Goal: Task Accomplishment & Management: Use online tool/utility

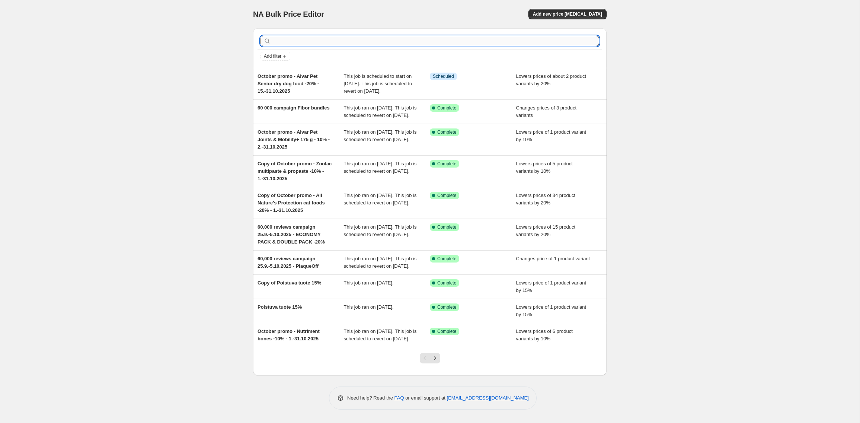
click at [404, 41] on input "text" at bounding box center [435, 41] width 327 height 10
type input "kong"
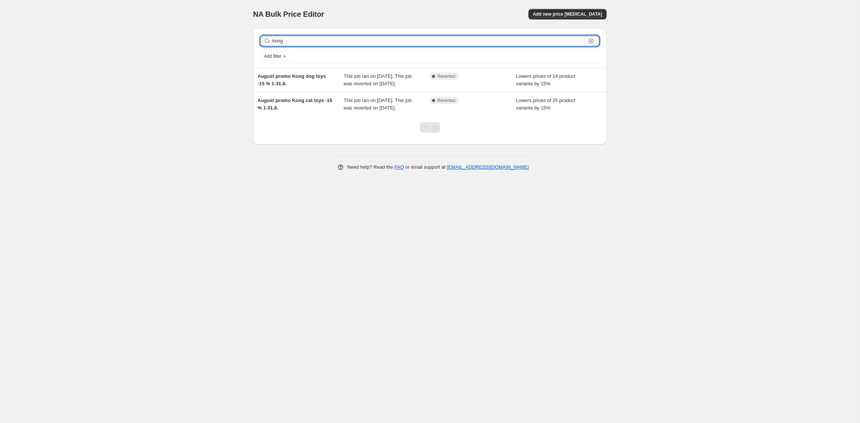
click at [294, 39] on input "kong" at bounding box center [428, 41] width 313 height 10
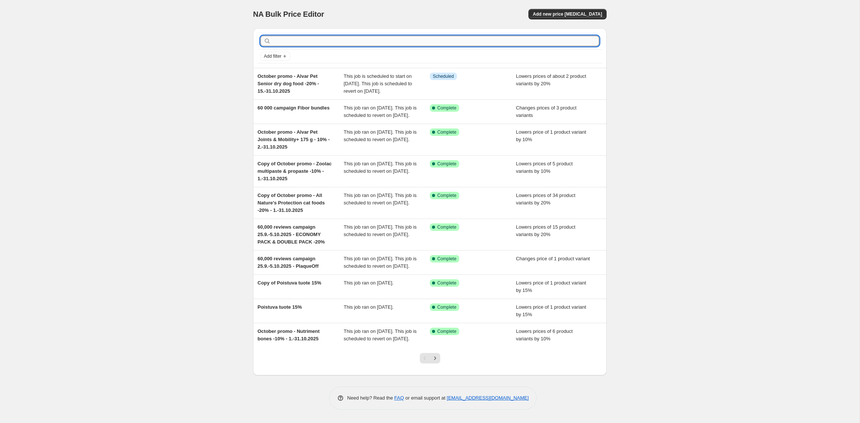
click at [325, 44] on input "text" at bounding box center [435, 41] width 327 height 10
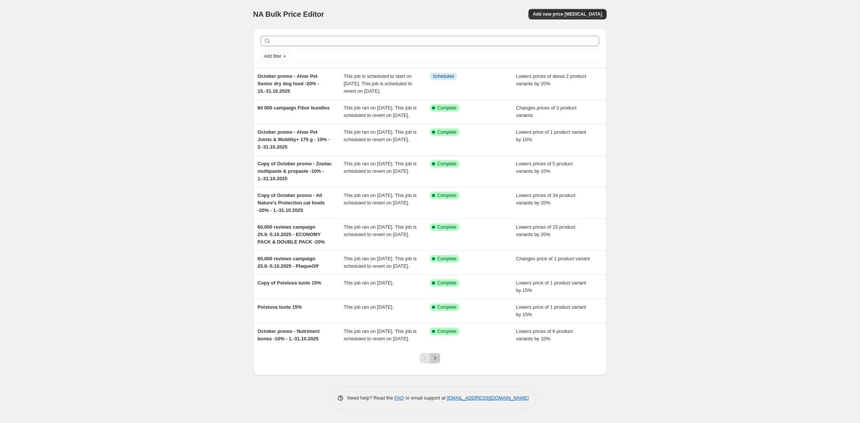
click at [434, 362] on icon "Next" at bounding box center [434, 357] width 7 height 7
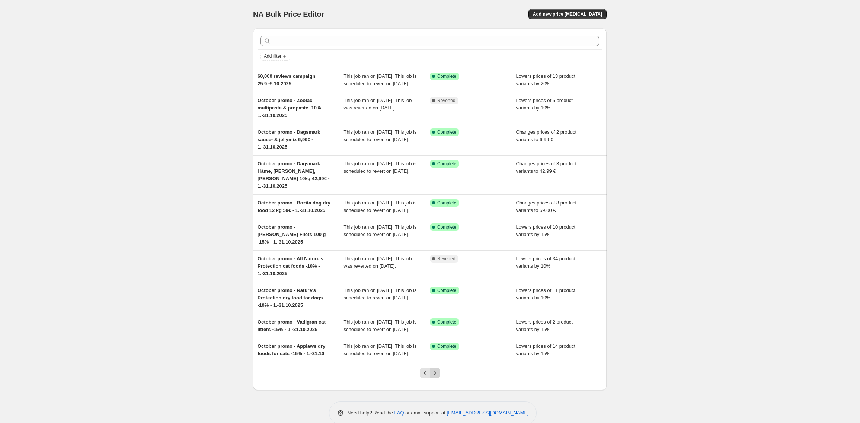
click at [437, 377] on icon "Next" at bounding box center [434, 372] width 7 height 7
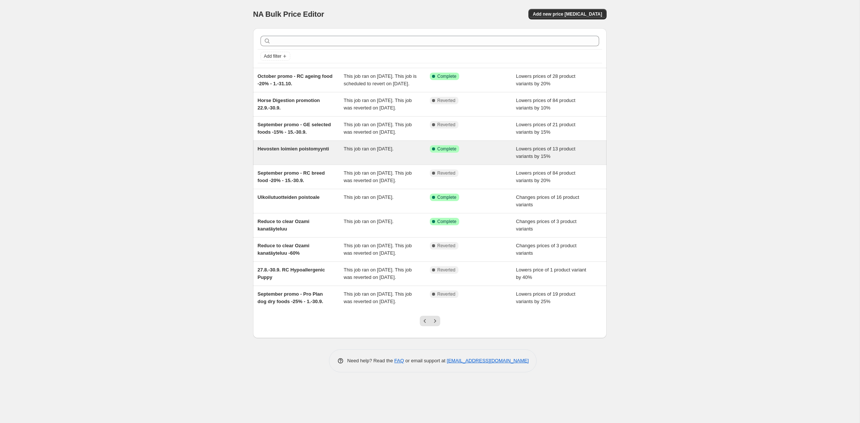
click at [313, 160] on div "Hevosten loimien poistomyynti" at bounding box center [301, 152] width 86 height 15
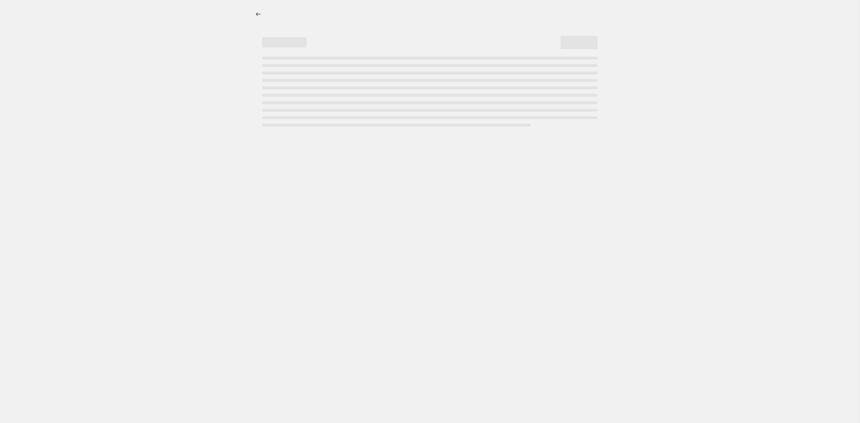
select select "percentage"
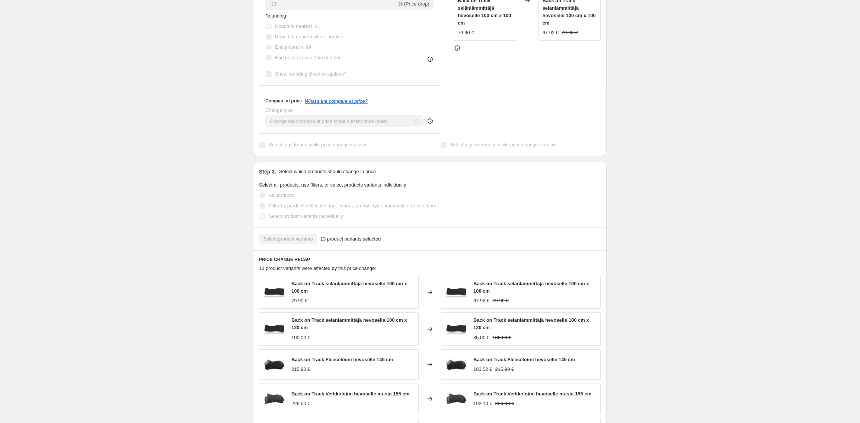
scroll to position [280, 0]
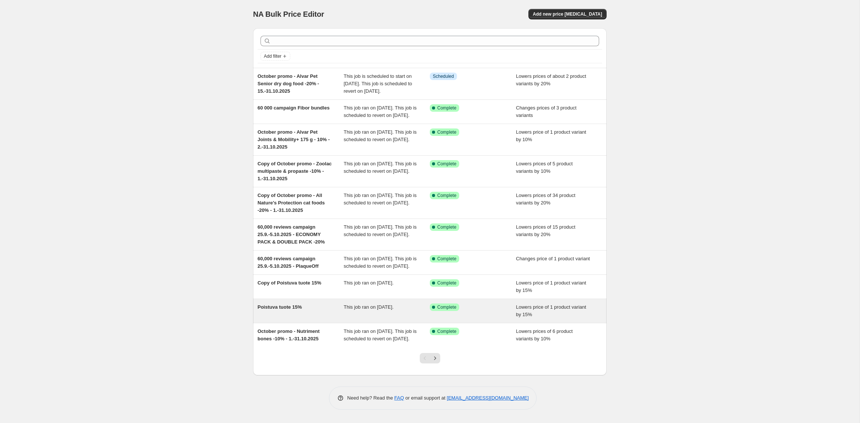
click at [303, 318] on div "Poistuva tuote 15%" at bounding box center [301, 310] width 86 height 15
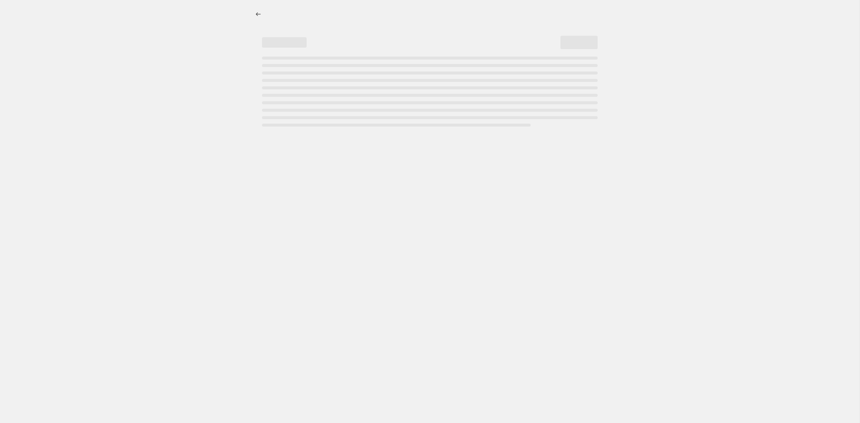
select select "percentage"
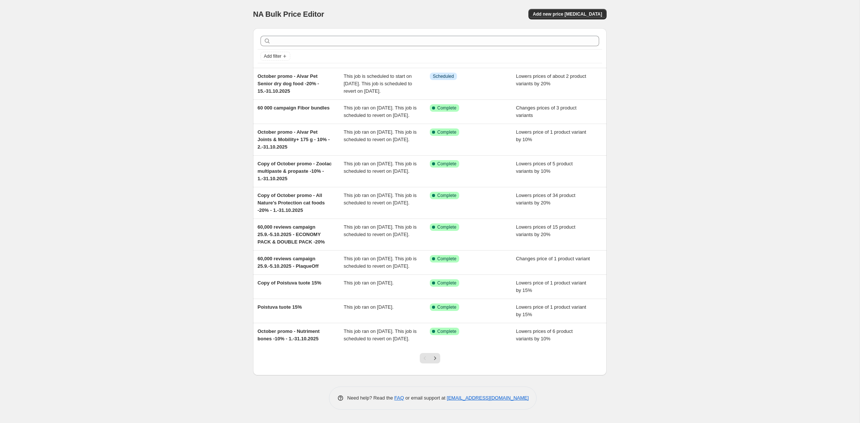
scroll to position [28, 0]
click at [436, 357] on icon "Next" at bounding box center [434, 357] width 7 height 7
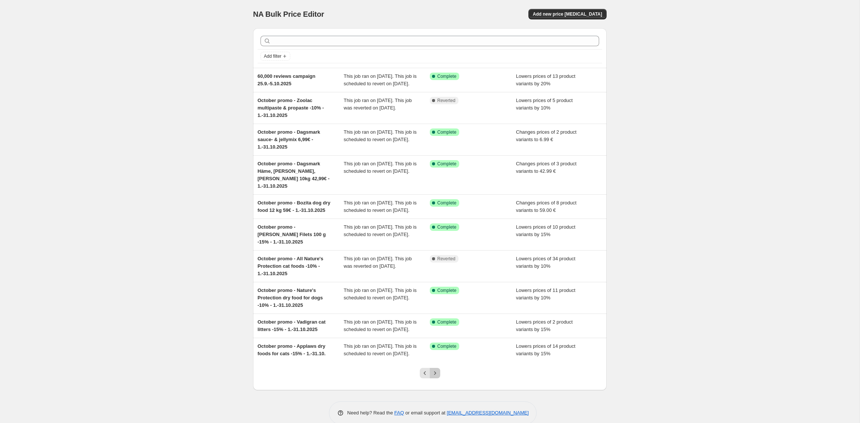
click at [434, 377] on icon "Next" at bounding box center [434, 372] width 7 height 7
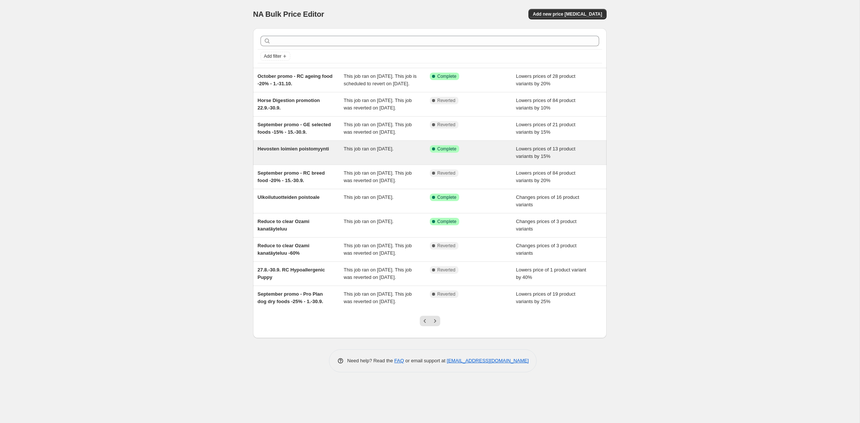
click at [540, 159] on span "Lowers prices of 13 product variants by 15%" at bounding box center [546, 152] width 60 height 13
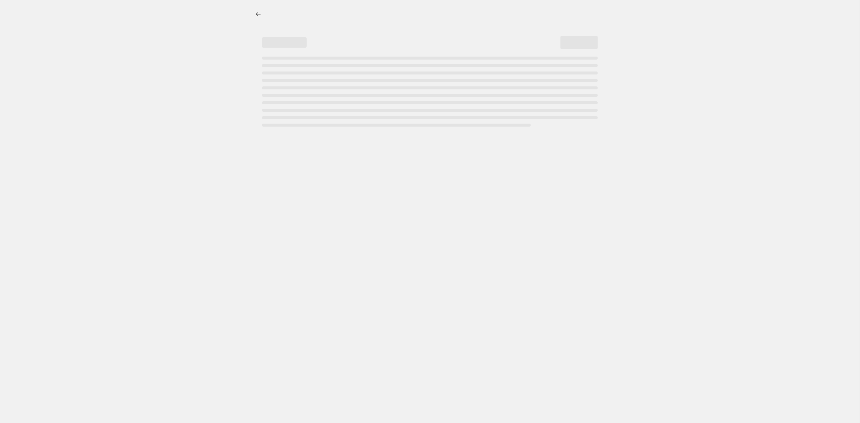
select select "percentage"
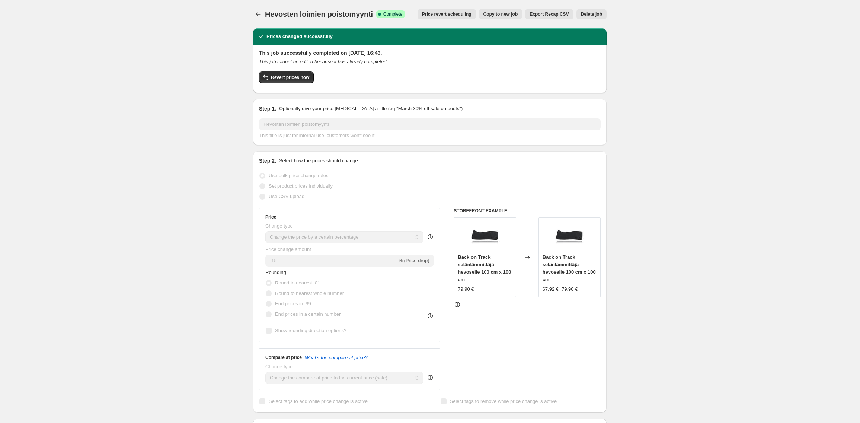
click at [495, 15] on span "Copy to new job" at bounding box center [501, 14] width 35 height 6
select select "percentage"
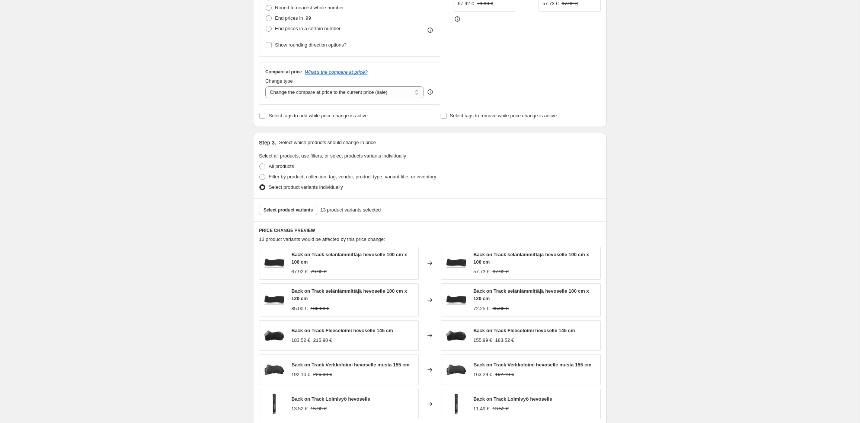
scroll to position [349, 0]
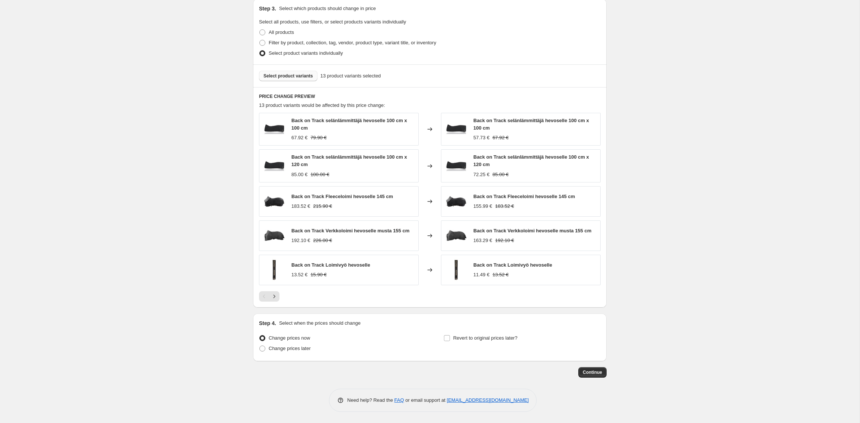
click at [291, 76] on span "Select product variants" at bounding box center [289, 76] width 50 height 6
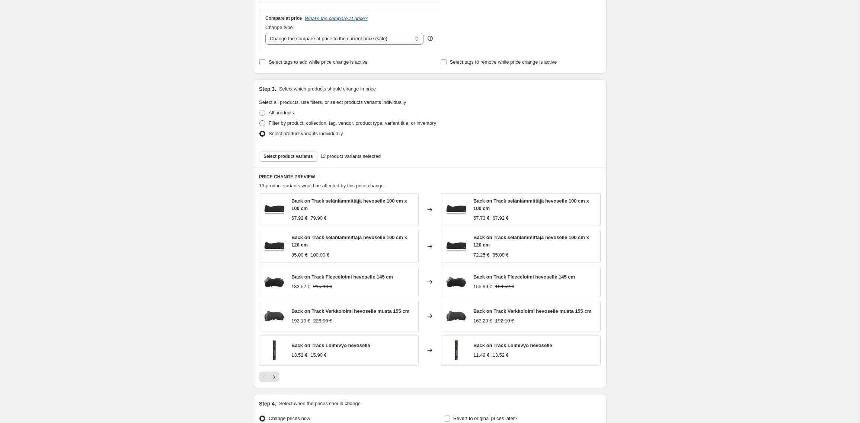
scroll to position [177, 0]
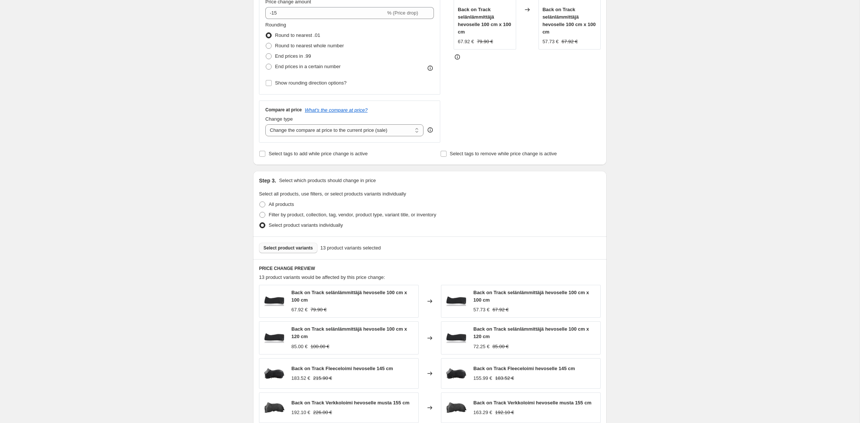
click at [281, 250] on span "Select product variants" at bounding box center [289, 248] width 50 height 6
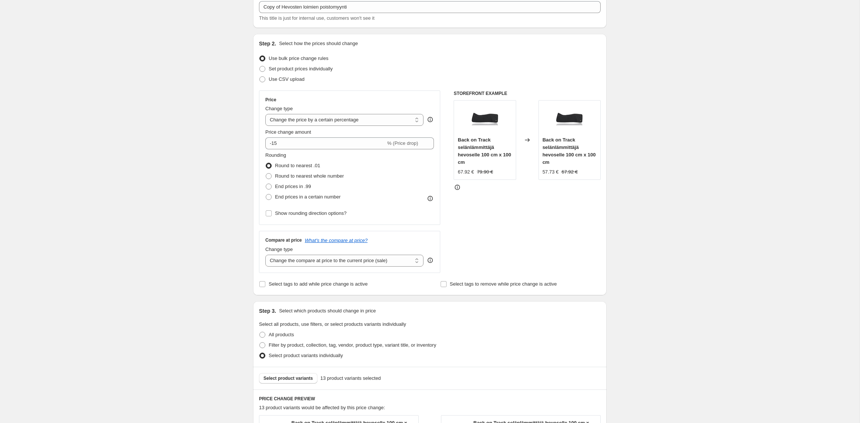
scroll to position [0, 0]
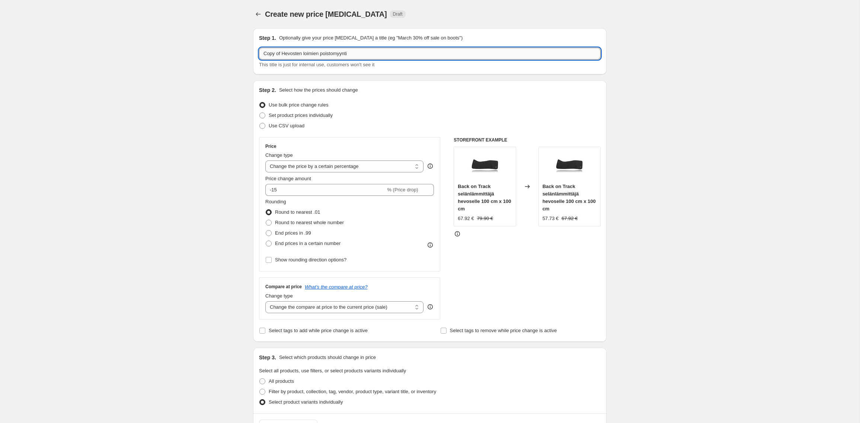
click at [357, 53] on input "Copy of Hevosten loimien poistomyynti" at bounding box center [430, 54] width 342 height 12
drag, startPoint x: 323, startPoint y: 54, endPoint x: 221, endPoint y: 53, distance: 102.0
click at [221, 53] on div "Create new price change job. This page is ready Create new price change job Dra…" at bounding box center [430, 386] width 860 height 772
paste input "Delisted products"
click at [362, 48] on input "Delisted products - poistomyynti" at bounding box center [430, 54] width 342 height 12
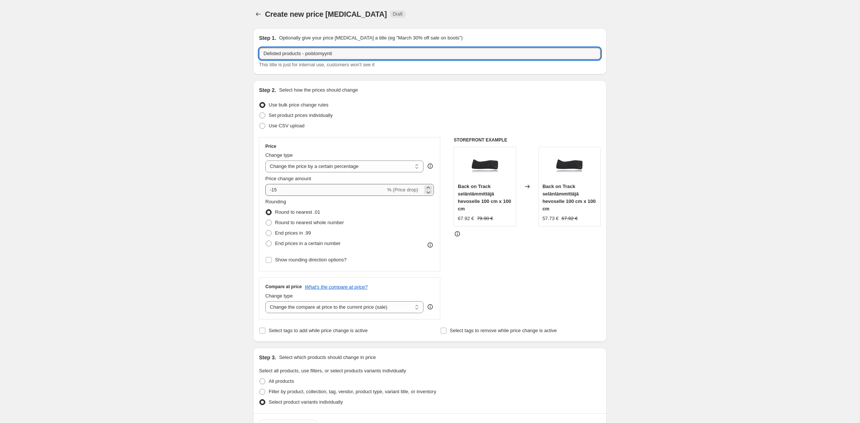
type input "Delisted products - poistomyynti"
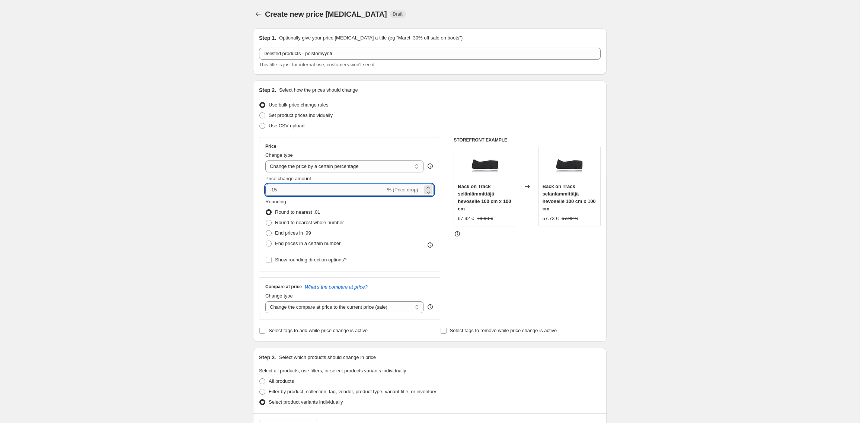
click at [290, 192] on input "-15" at bounding box center [325, 190] width 120 height 12
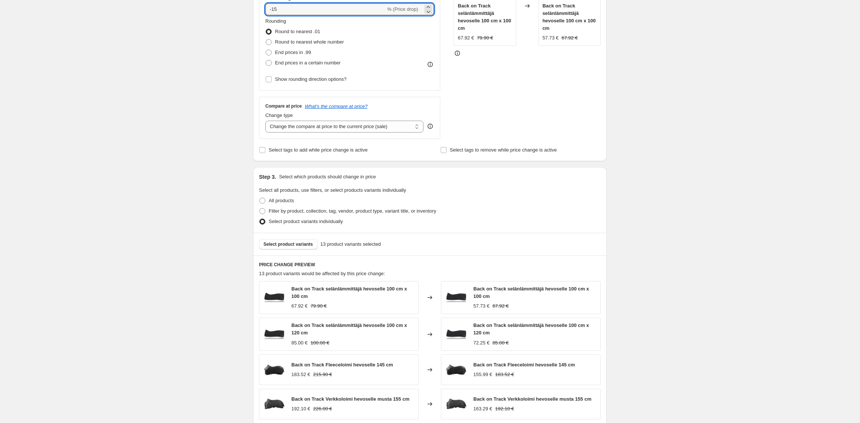
scroll to position [182, 0]
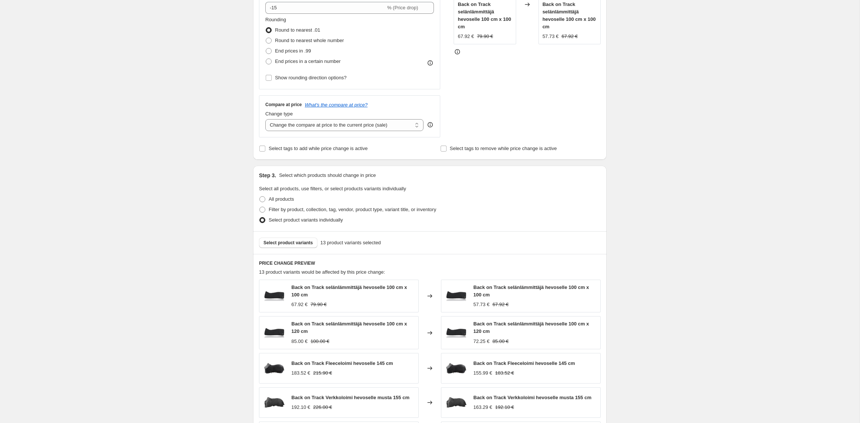
click at [262, 219] on span at bounding box center [262, 220] width 6 height 6
click at [260, 217] on input "Select product variants individually" at bounding box center [259, 217] width 0 height 0
click at [282, 292] on img at bounding box center [274, 296] width 22 height 22
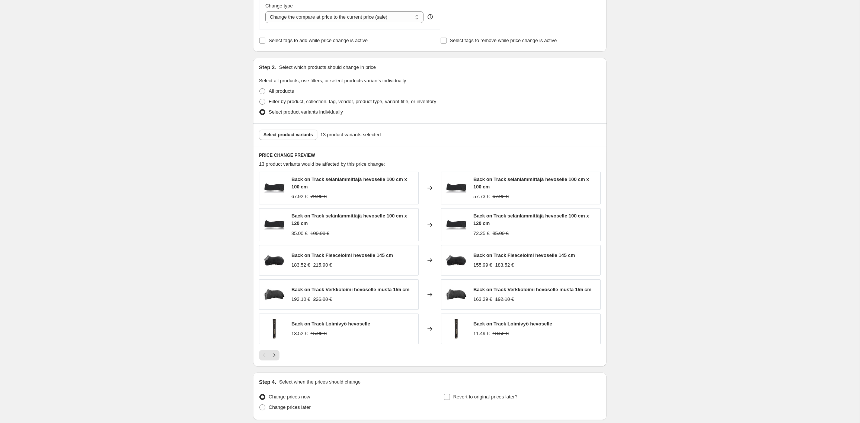
scroll to position [314, 0]
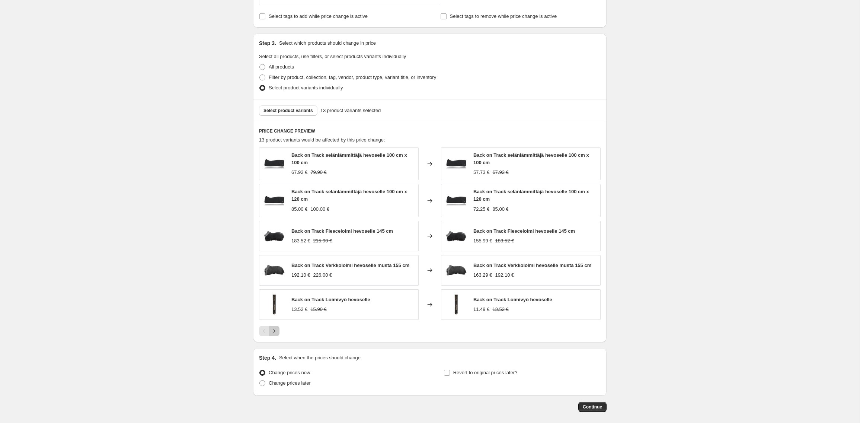
click at [273, 326] on button "Next" at bounding box center [274, 331] width 10 height 10
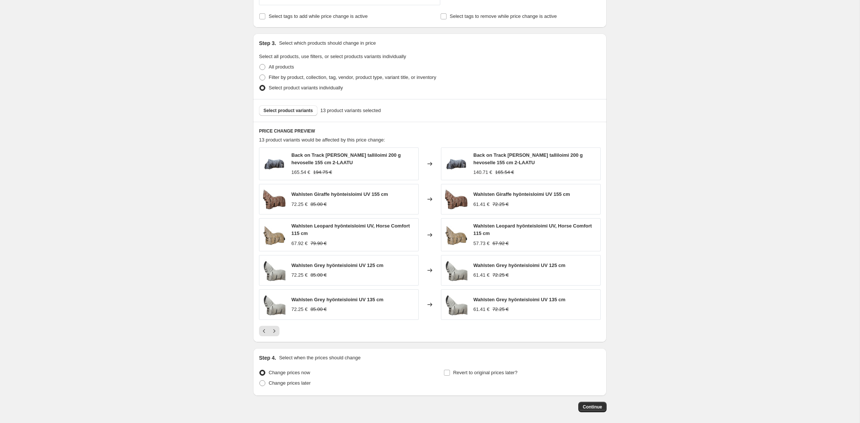
click at [338, 112] on span "13 product variants selected" at bounding box center [350, 110] width 61 height 7
click at [291, 109] on span "Select product variants" at bounding box center [289, 111] width 50 height 6
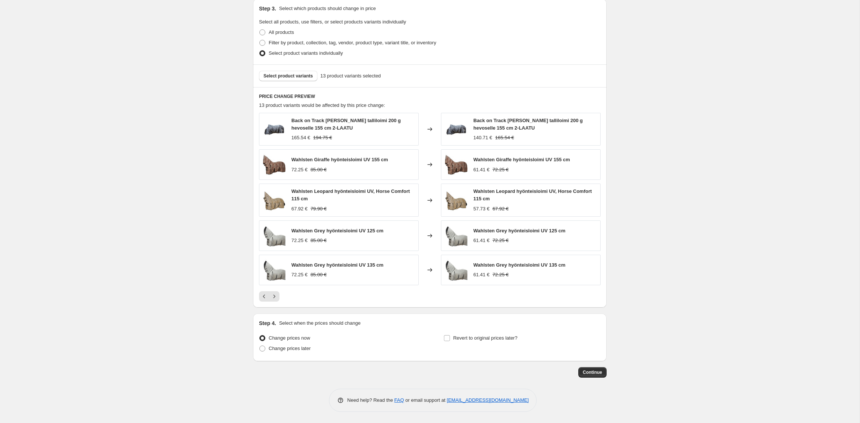
scroll to position [0, 0]
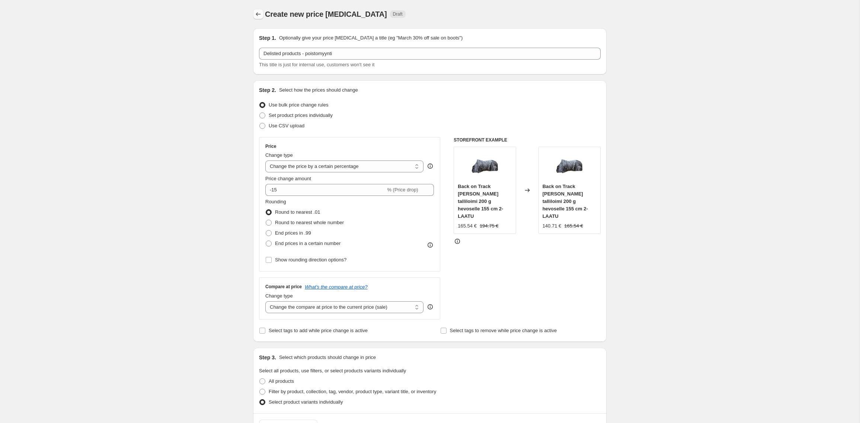
click at [257, 16] on icon "Price change jobs" at bounding box center [258, 13] width 7 height 7
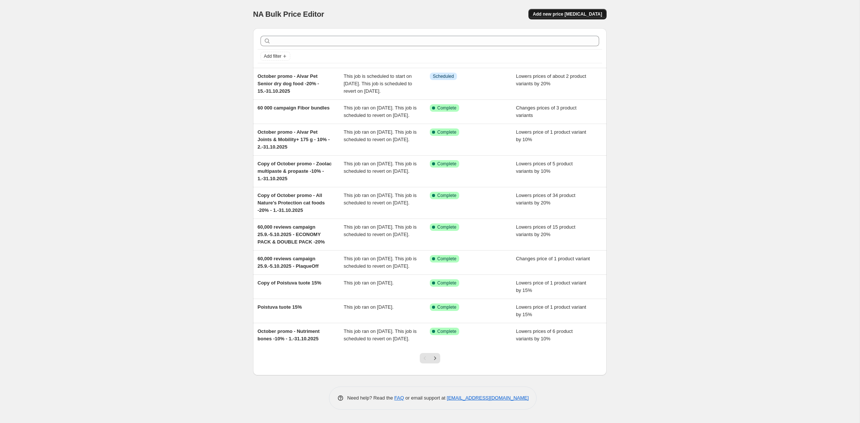
click at [559, 12] on span "Add new price [MEDICAL_DATA]" at bounding box center [567, 14] width 69 height 6
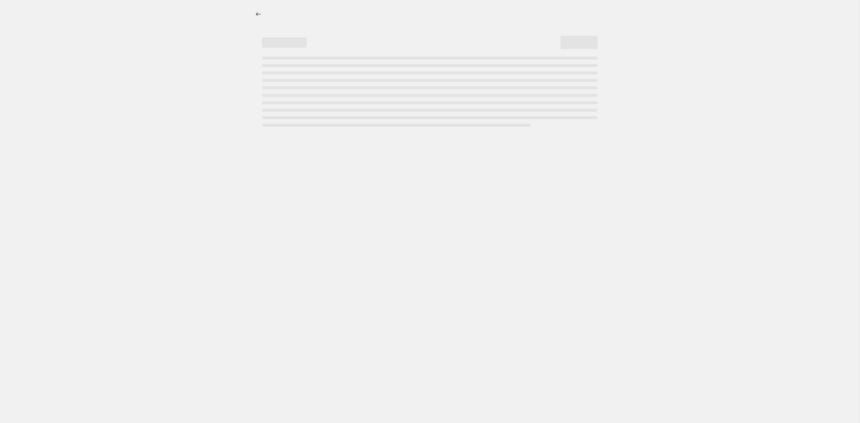
select select "percentage"
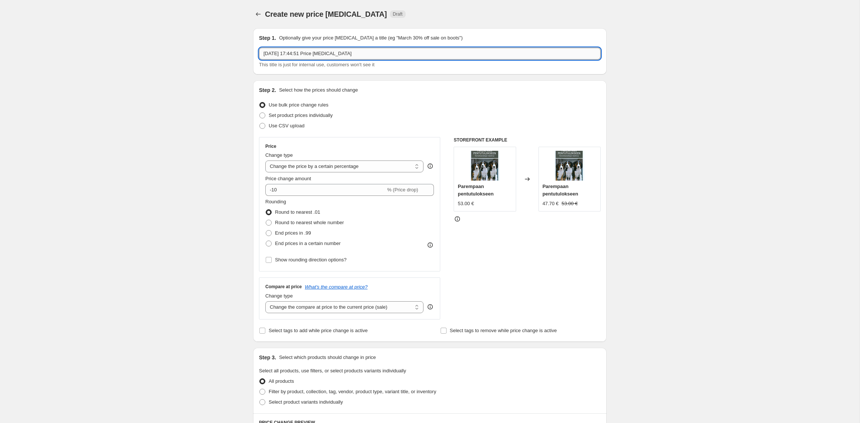
click at [306, 56] on input "3 Oct 2025, 17:44:51 Price change job" at bounding box center [430, 54] width 342 height 12
paste input "Delisted products"
type input "Delisted products - poistomyyntiin"
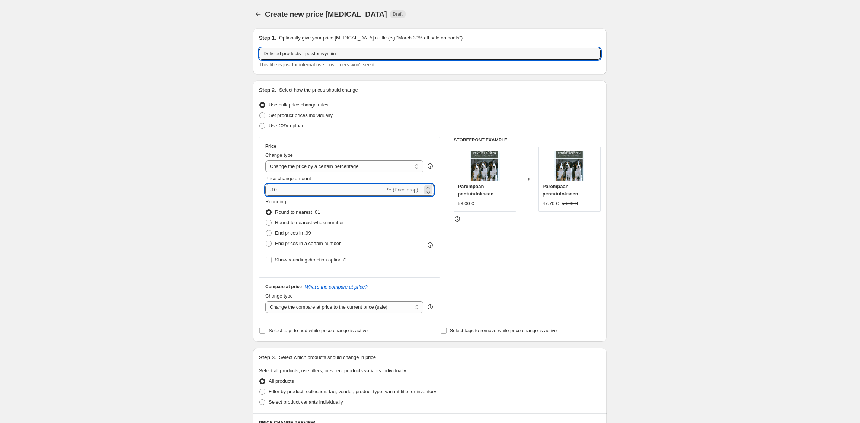
click at [312, 189] on input "-10" at bounding box center [325, 190] width 120 height 12
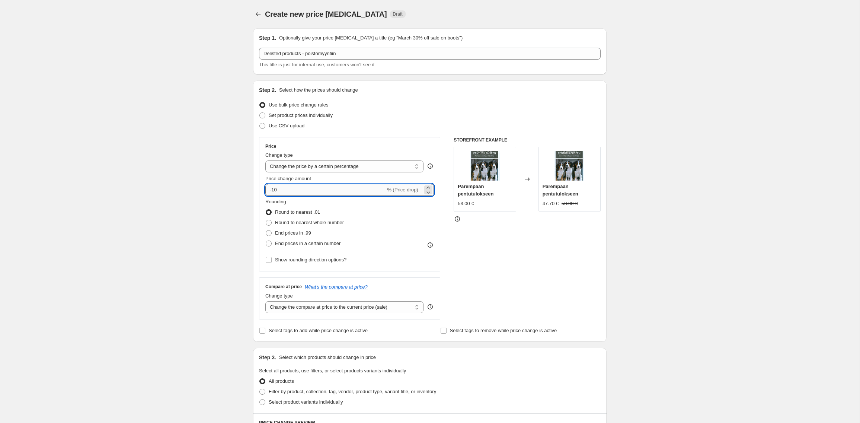
type input "-1"
type input "-20"
click at [394, 224] on div "Rounding Round to nearest .01 Round to nearest whole number End prices in .99 E…" at bounding box center [349, 223] width 169 height 51
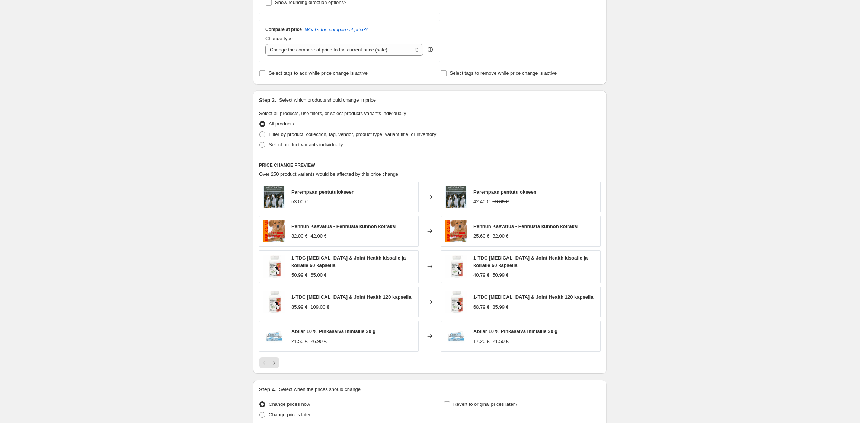
scroll to position [259, 0]
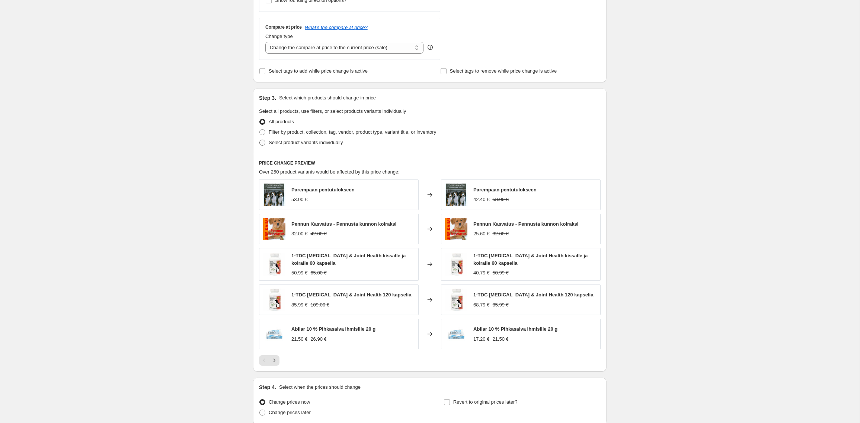
click at [261, 141] on span at bounding box center [262, 143] width 6 height 6
click at [260, 140] on input "Select product variants individually" at bounding box center [259, 140] width 0 height 0
radio input "true"
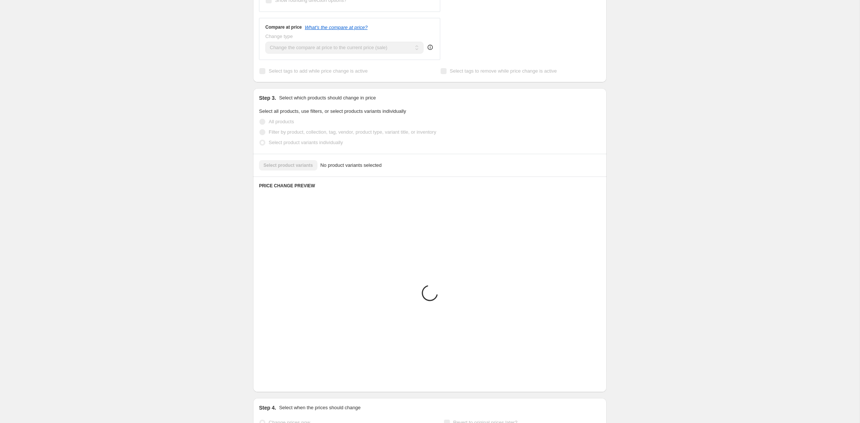
scroll to position [156, 0]
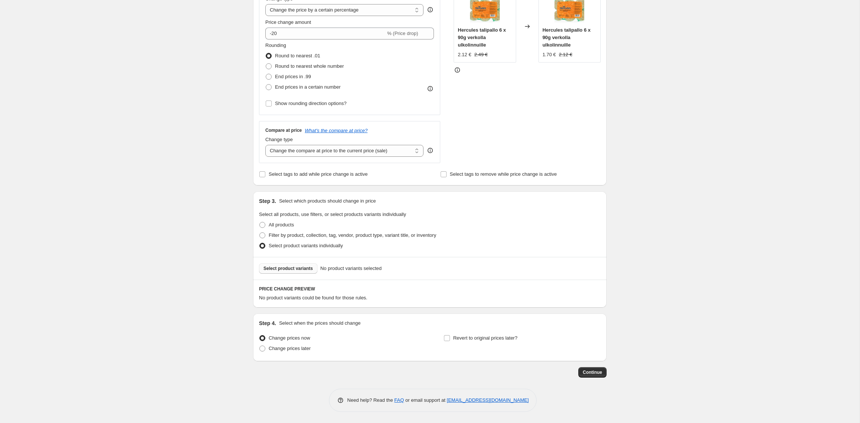
click at [277, 269] on span "Select product variants" at bounding box center [289, 268] width 50 height 6
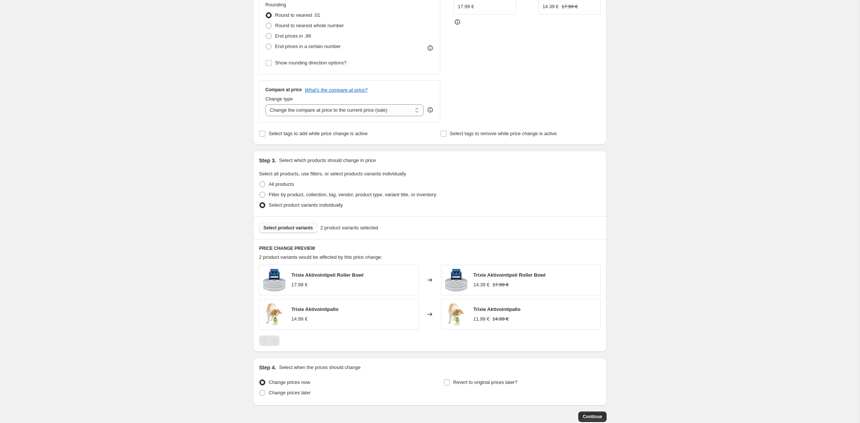
scroll to position [198, 0]
click at [288, 227] on span "Select product variants" at bounding box center [289, 227] width 50 height 6
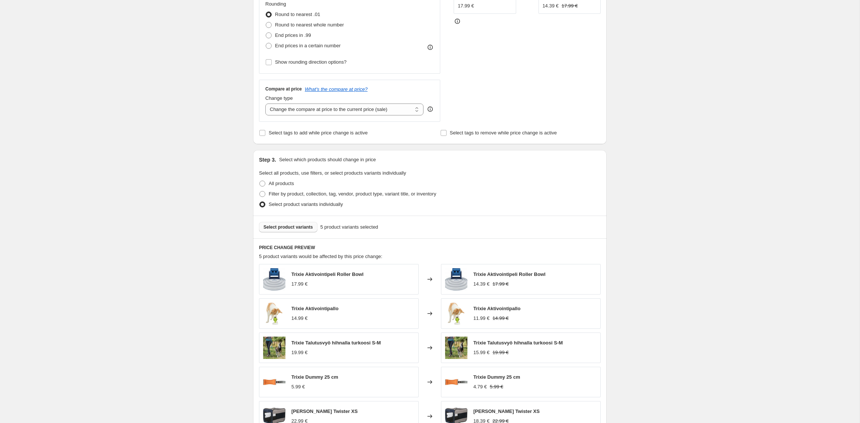
click at [283, 223] on button "Select product variants" at bounding box center [288, 227] width 58 height 10
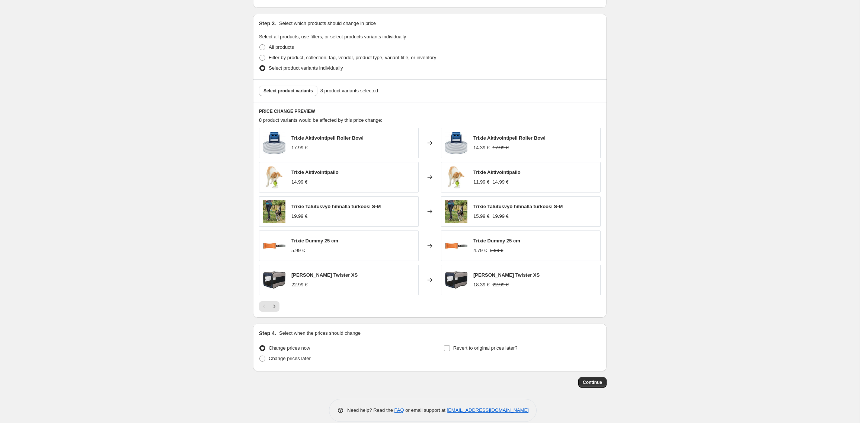
scroll to position [344, 0]
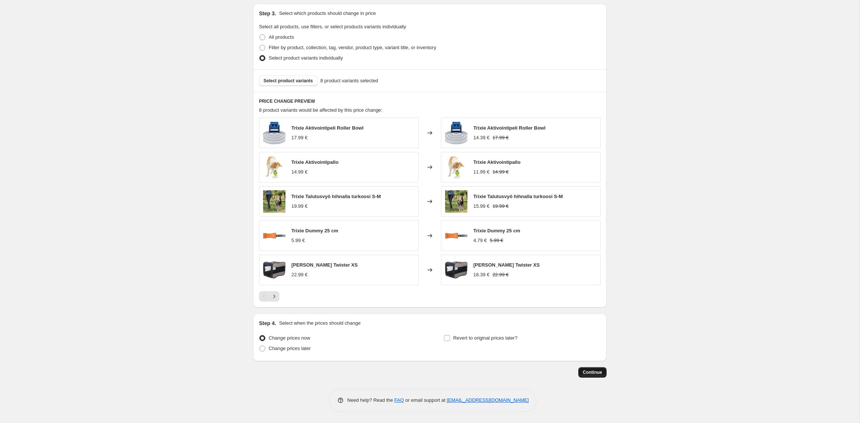
click at [587, 372] on span "Continue" at bounding box center [592, 372] width 19 height 6
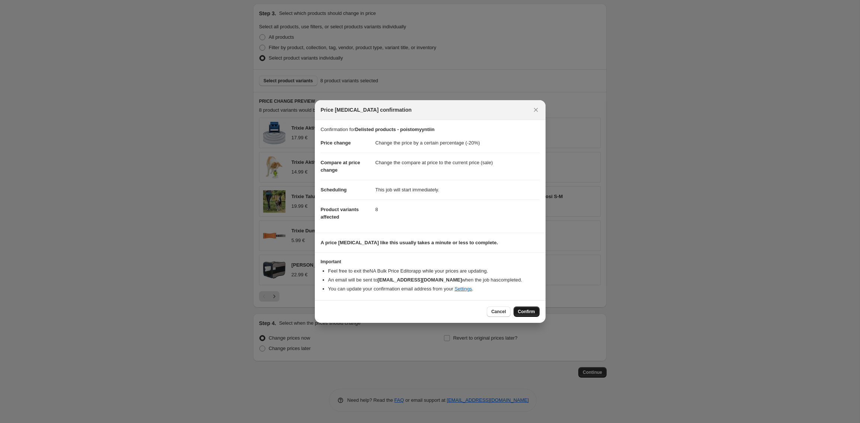
click at [527, 311] on span "Confirm" at bounding box center [526, 312] width 17 height 6
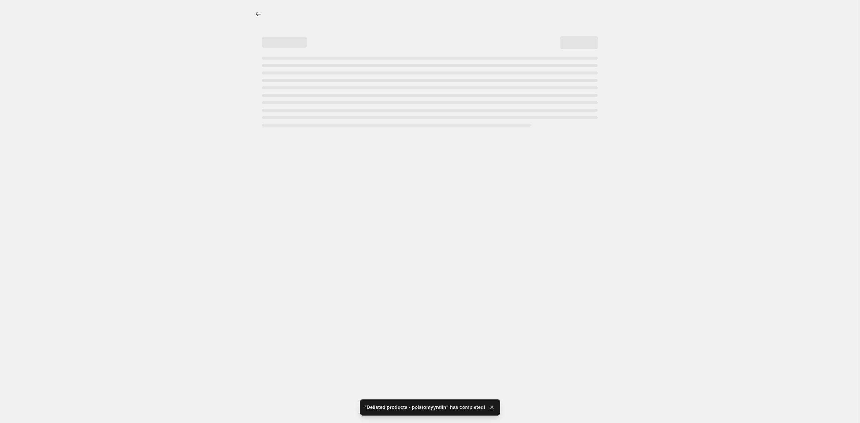
select select "percentage"
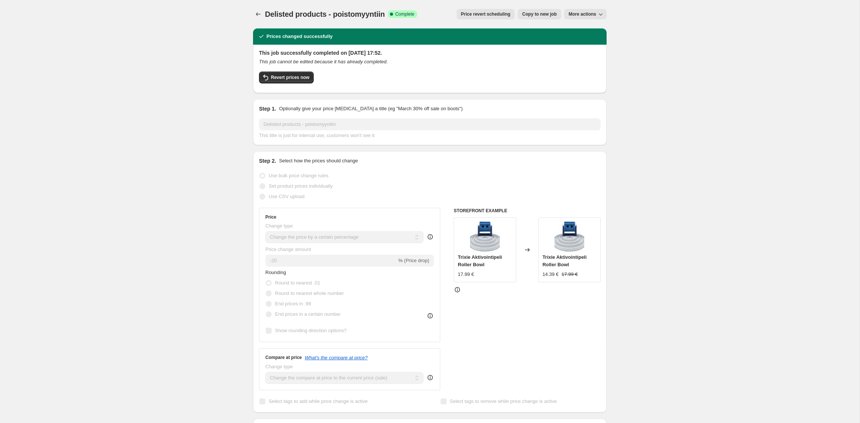
click at [380, 15] on span "Delisted products - poistomyyntiin" at bounding box center [325, 14] width 120 height 8
click at [569, 14] on span "More actions" at bounding box center [583, 14] width 28 height 6
click at [413, 22] on div "Delisted products - poistomyyntiin. This page is ready Delisted products - pois…" at bounding box center [430, 14] width 354 height 28
click at [284, 19] on div "Delisted products - poistomyyntiin Success Complete Complete" at bounding box center [341, 14] width 152 height 10
click at [258, 13] on icon "Price change jobs" at bounding box center [258, 13] width 7 height 7
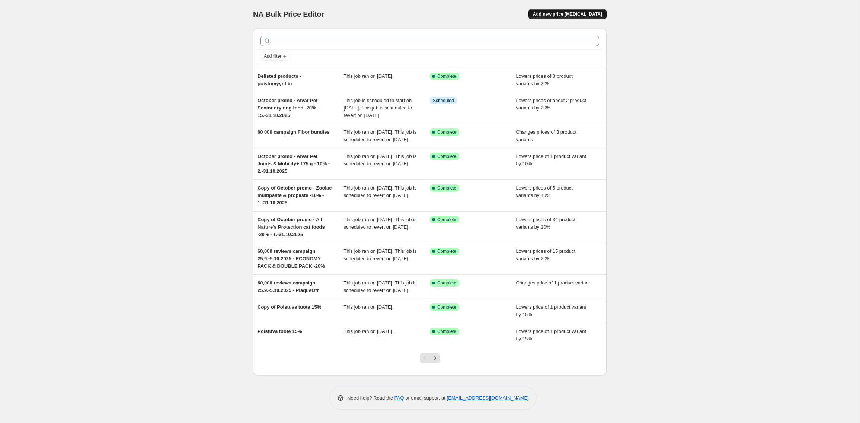
click at [575, 10] on button "Add new price [MEDICAL_DATA]" at bounding box center [568, 14] width 78 height 10
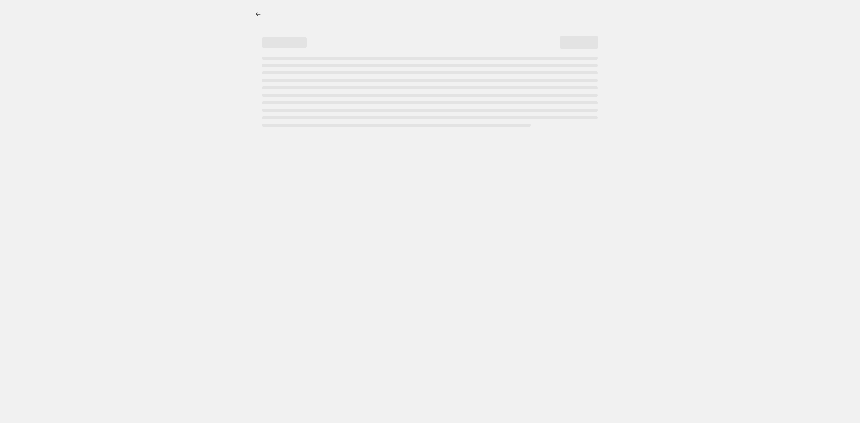
select select "percentage"
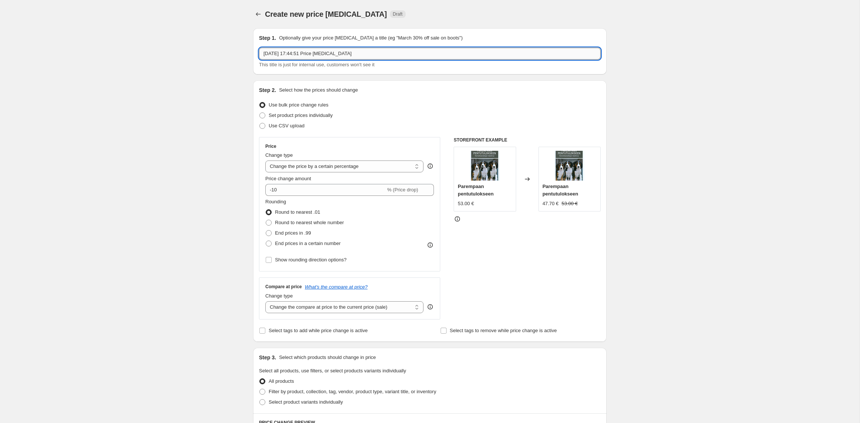
click at [300, 52] on input "3 Oct 2025, 17:44:51 Price change job" at bounding box center [430, 54] width 342 height 12
type input "Delisted products 15% - poistomyynti"
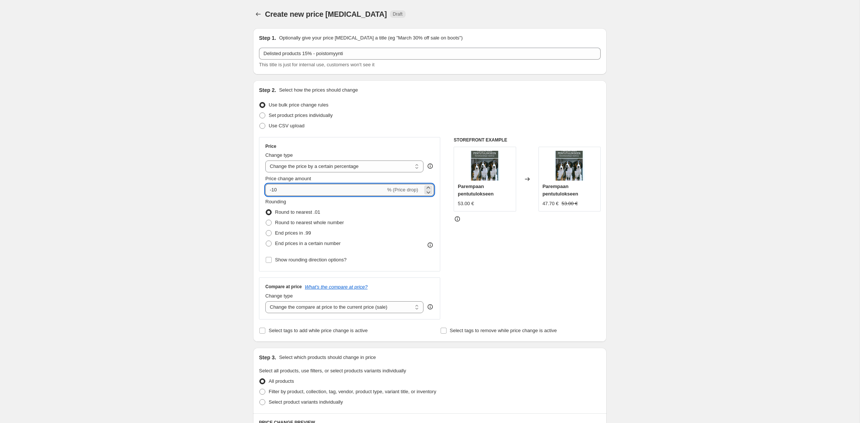
click at [283, 186] on input "-10" at bounding box center [325, 190] width 120 height 12
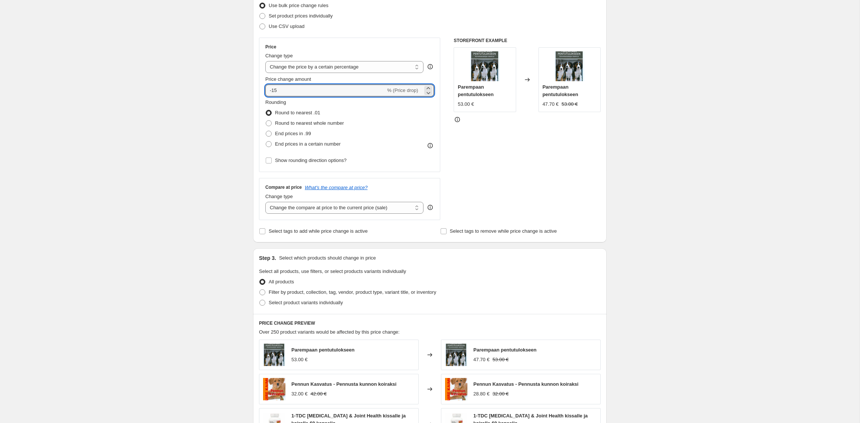
scroll to position [104, 0]
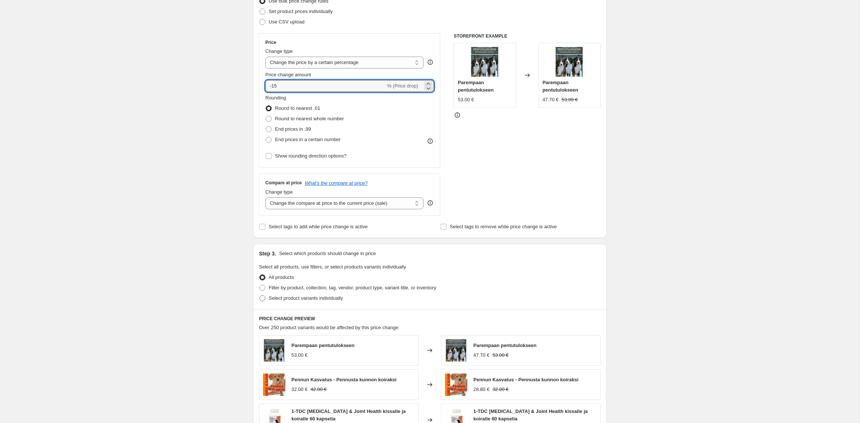
type input "-15"
click at [263, 298] on span at bounding box center [262, 298] width 6 height 6
click at [260, 296] on input "Select product variants individually" at bounding box center [259, 295] width 0 height 0
radio input "true"
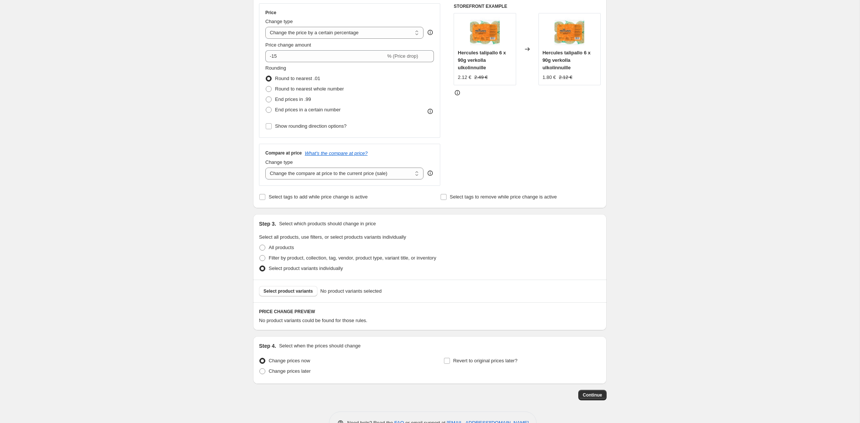
scroll to position [156, 0]
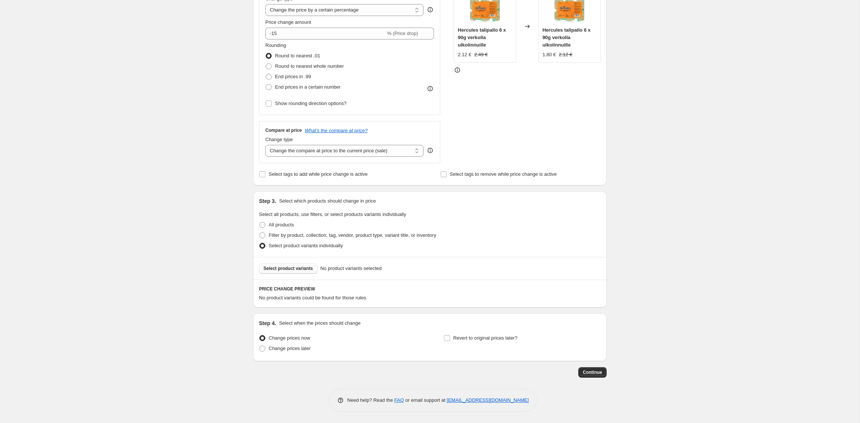
click at [275, 266] on span "Select product variants" at bounding box center [289, 268] width 50 height 6
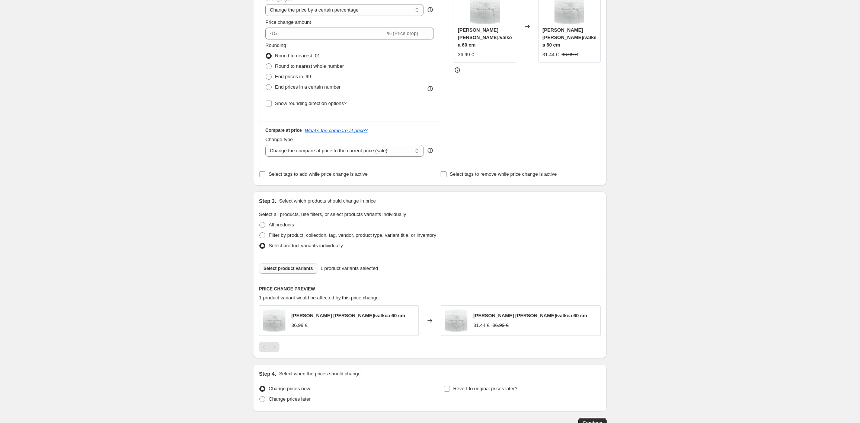
click at [297, 268] on span "Select product variants" at bounding box center [289, 268] width 50 height 6
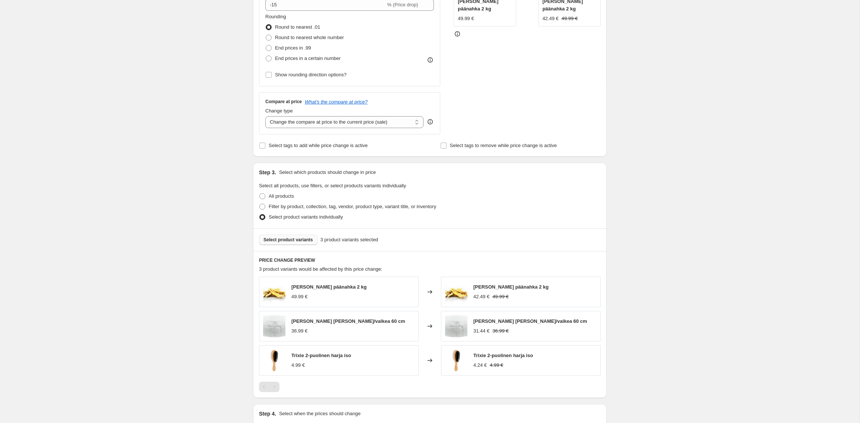
scroll to position [275, 0]
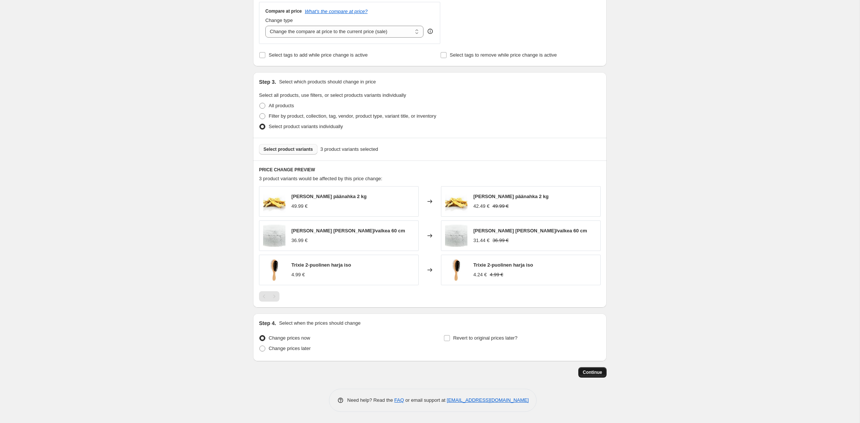
click at [595, 373] on span "Continue" at bounding box center [592, 372] width 19 height 6
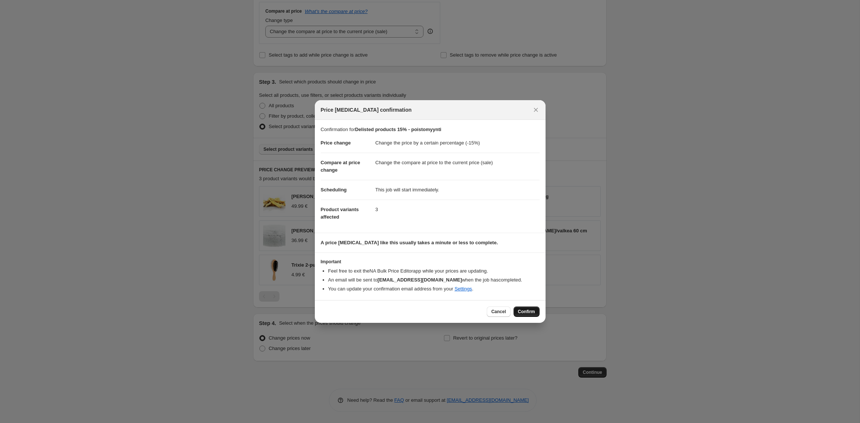
click at [535, 313] on button "Confirm" at bounding box center [527, 311] width 26 height 10
